Goal: Transaction & Acquisition: Purchase product/service

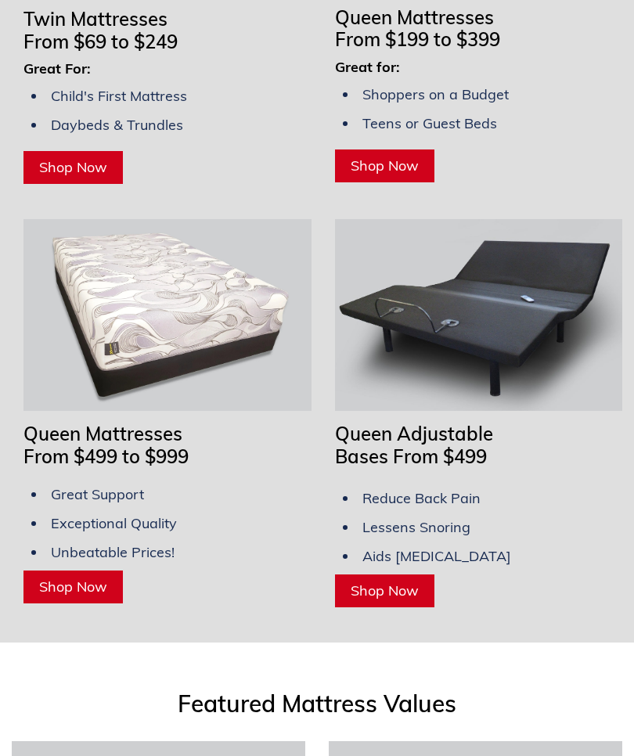
scroll to position [1605, 0]
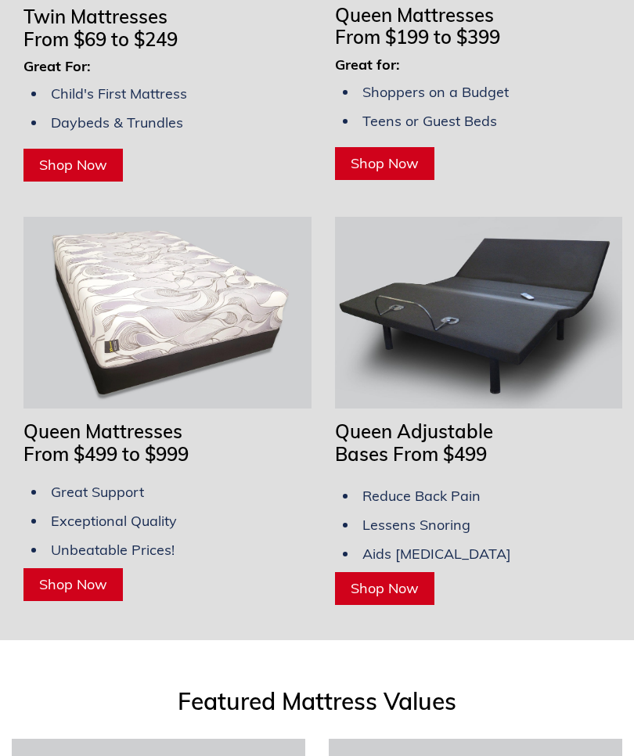
click at [83, 388] on img at bounding box center [167, 314] width 288 height 192
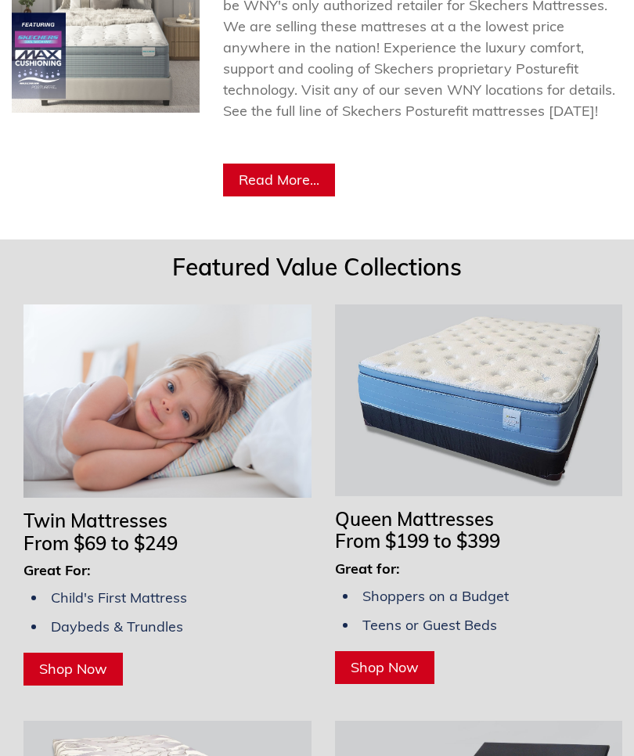
scroll to position [1103, 0]
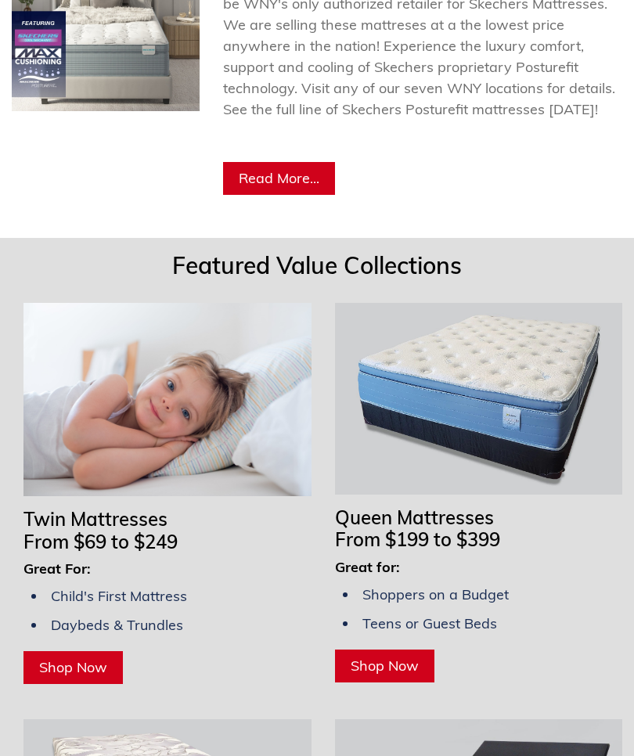
click at [496, 551] on span "From $199 to $399" at bounding box center [417, 539] width 165 height 23
click at [560, 478] on img at bounding box center [479, 399] width 288 height 192
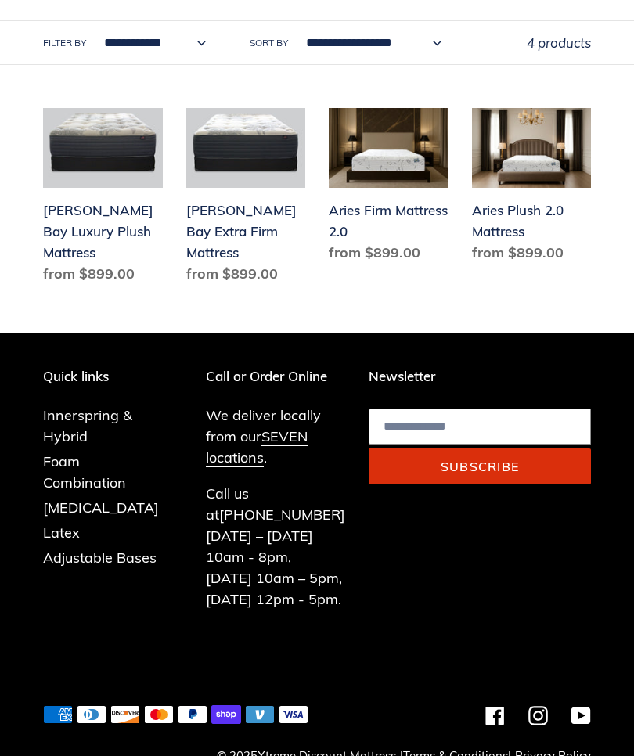
scroll to position [823, 0]
click at [74, 222] on link "Chadwick Bay Luxury Plush Mattress" at bounding box center [103, 199] width 120 height 182
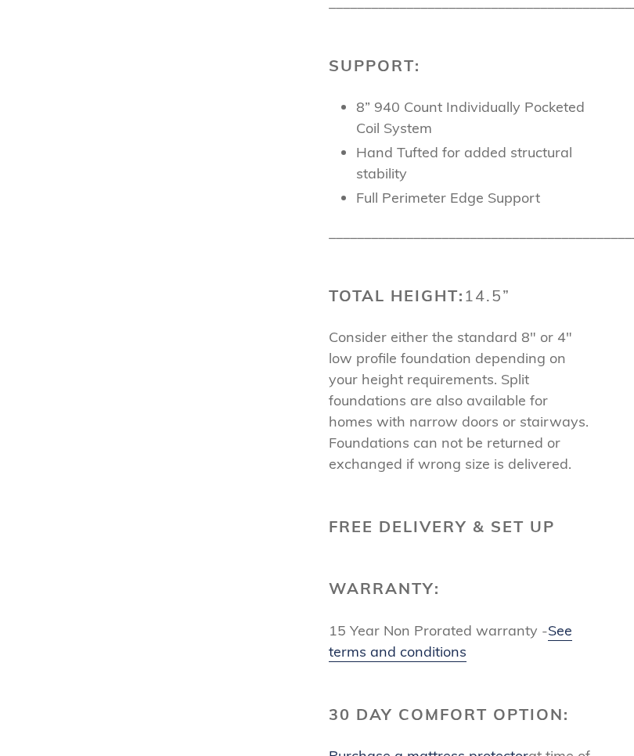
scroll to position [2398, 0]
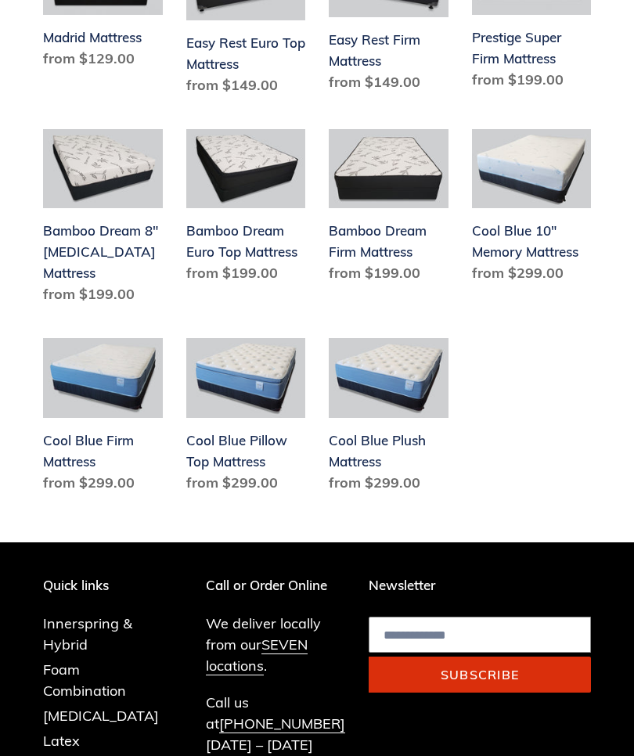
scroll to position [761, 0]
click at [242, 377] on link "Cool Blue Pillow Top Mattress" at bounding box center [246, 418] width 120 height 161
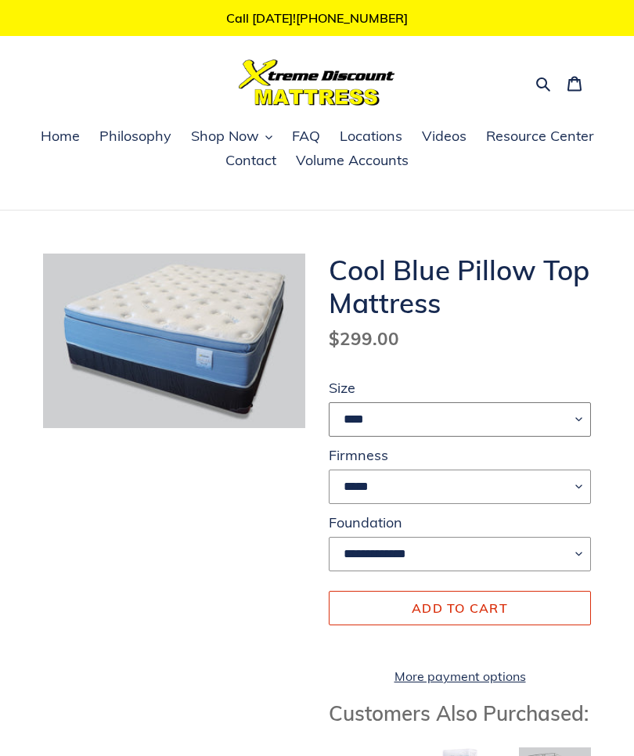
click at [569, 407] on select "**** ******* **** ***** ****" at bounding box center [460, 419] width 262 height 34
select select "*****"
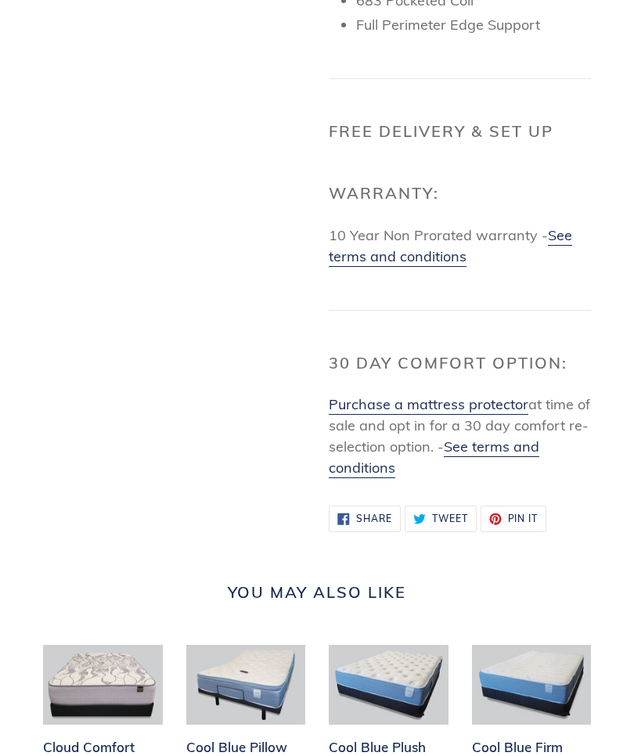
scroll to position [1519, 0]
